Goal: Task Accomplishment & Management: Complete application form

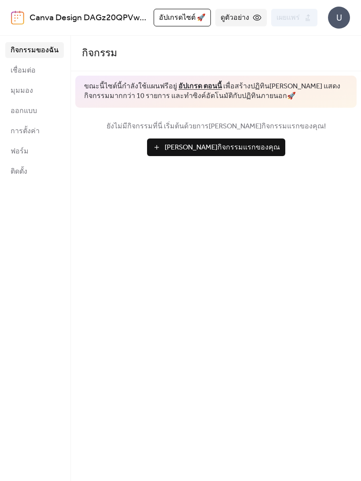
click at [40, 116] on link "ออกแบบ" at bounding box center [34, 111] width 58 height 16
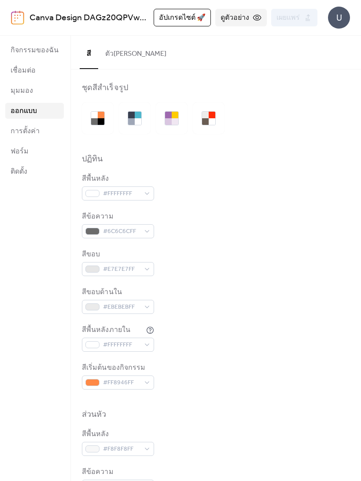
click at [43, 53] on span "กิจกรรมของฉัน" at bounding box center [35, 50] width 48 height 11
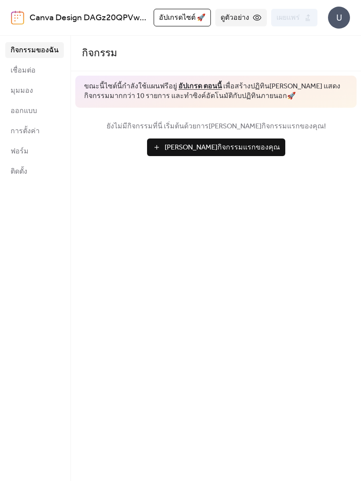
click at [237, 150] on span "[PERSON_NAME]กิจกรรมแรกของคุณ" at bounding box center [221, 147] width 115 height 11
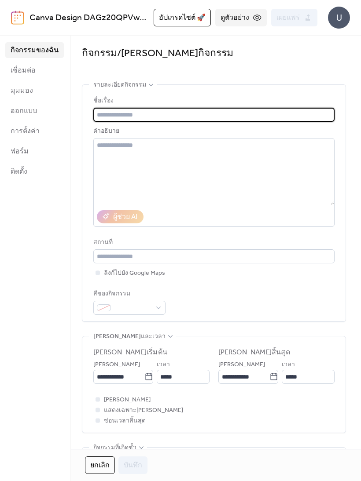
click at [241, 118] on input "text" at bounding box center [213, 115] width 241 height 14
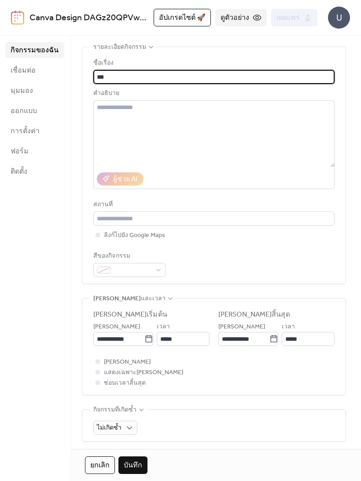
scroll to position [43, 0]
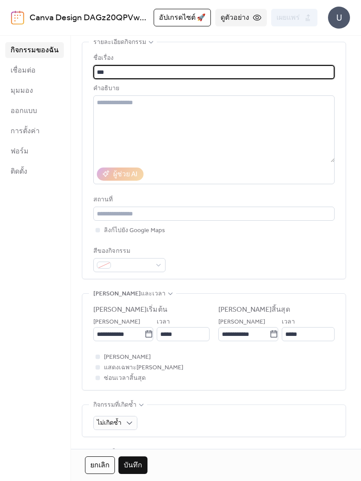
type input "***"
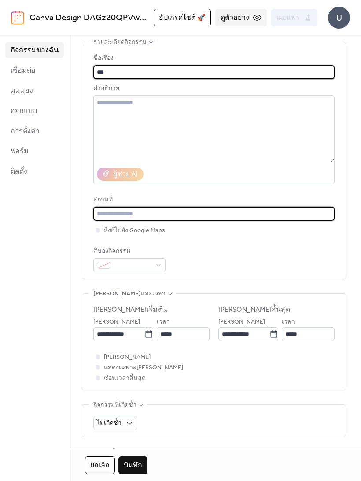
click at [226, 215] on input "text" at bounding box center [213, 214] width 241 height 14
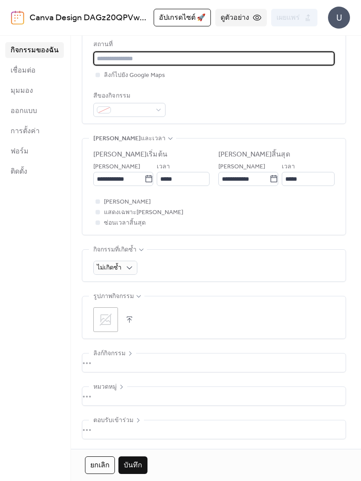
scroll to position [205, 0]
click at [341, 255] on div "**********" at bounding box center [216, 168] width 290 height 562
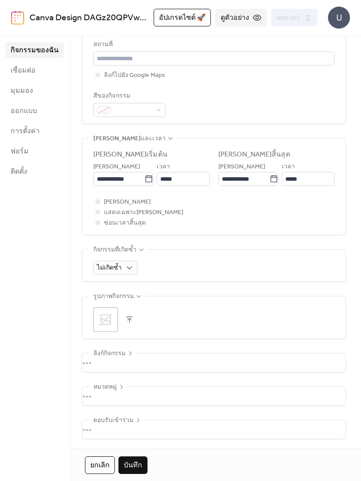
click at [127, 462] on span "บันทึก" at bounding box center [133, 465] width 18 height 11
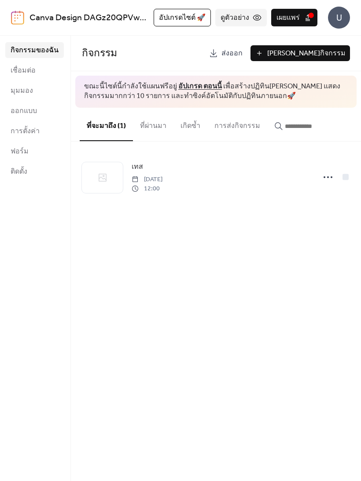
click at [247, 54] on link "ส่งออก" at bounding box center [225, 53] width 42 height 16
